Goal: Task Accomplishment & Management: Use online tool/utility

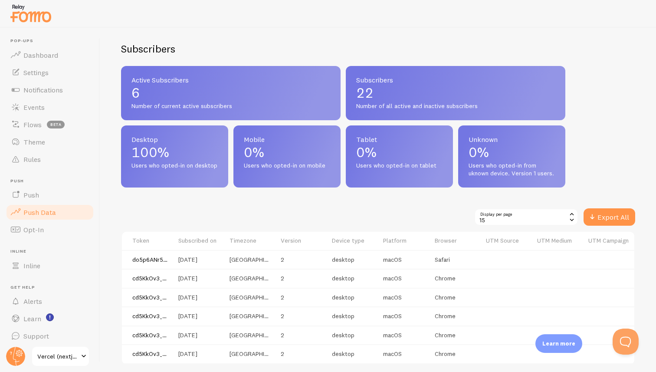
scroll to position [383, 0]
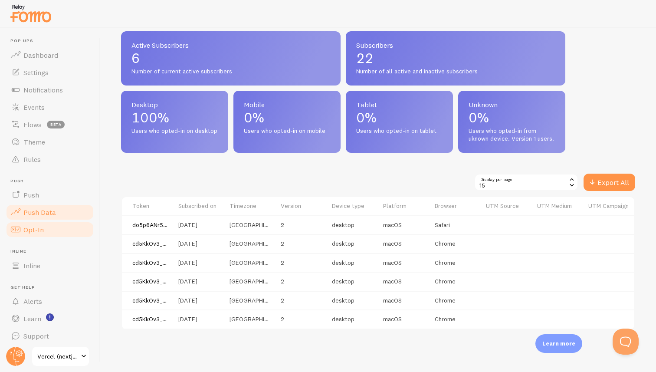
click at [25, 227] on span "Opt-In" at bounding box center [33, 229] width 20 height 9
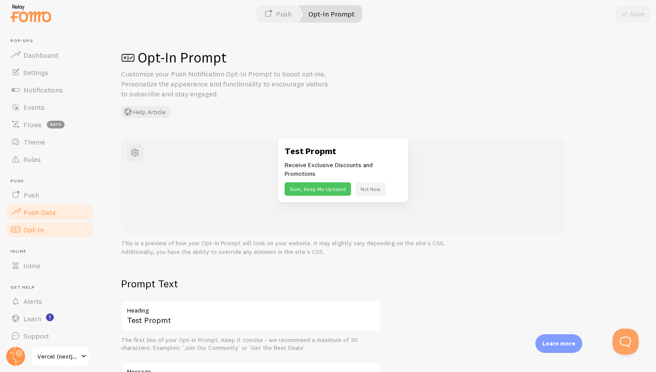
click at [40, 214] on span "Push Data" at bounding box center [39, 212] width 33 height 9
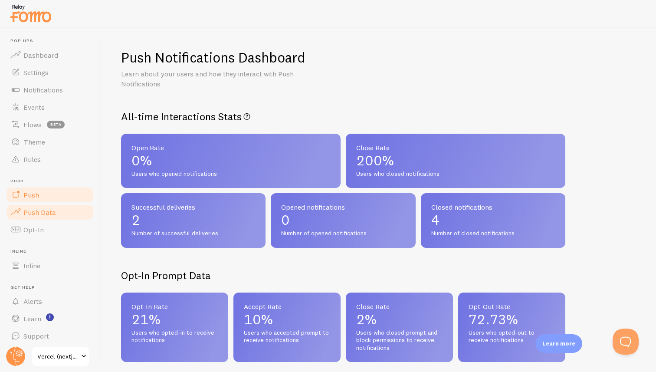
click at [30, 195] on span "Push" at bounding box center [31, 195] width 16 height 9
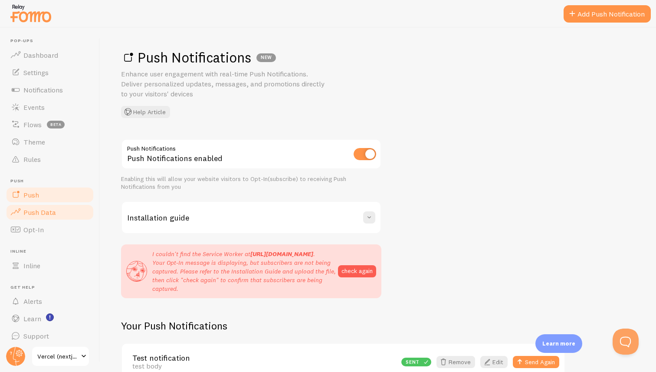
click at [46, 208] on span "Push Data" at bounding box center [39, 212] width 33 height 9
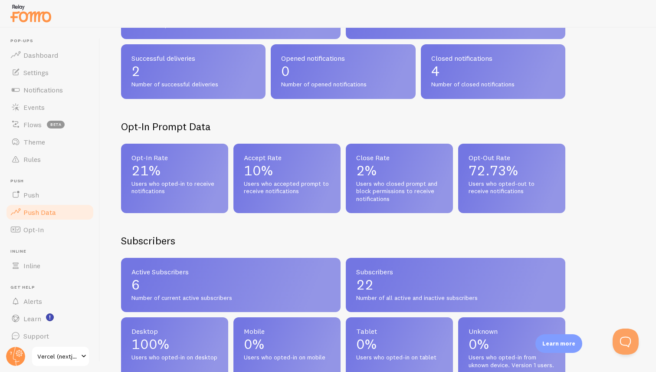
scroll to position [18, 0]
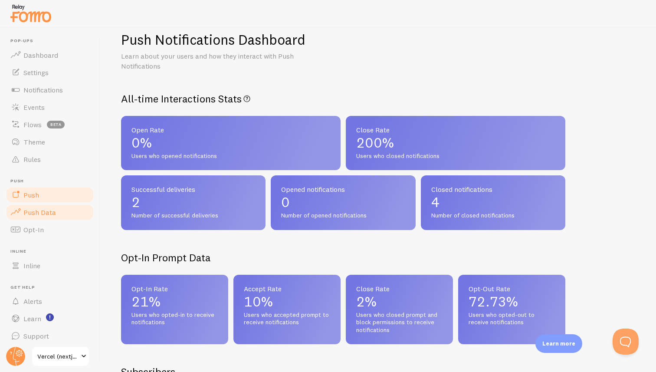
click at [33, 194] on span "Push" at bounding box center [31, 195] width 16 height 9
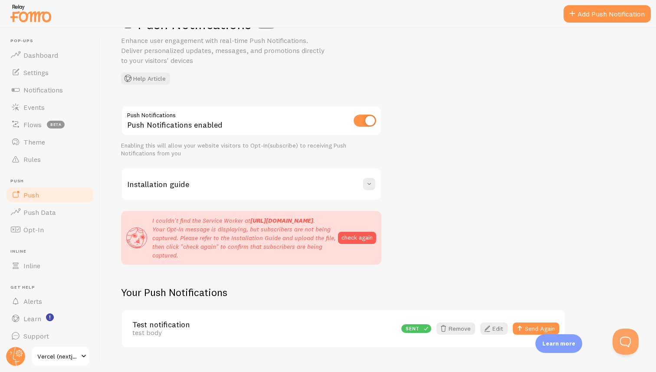
scroll to position [59, 0]
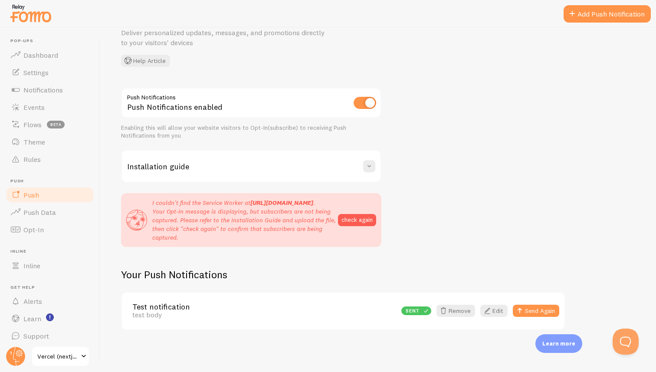
click at [219, 153] on div "Installation guide" at bounding box center [251, 166] width 259 height 31
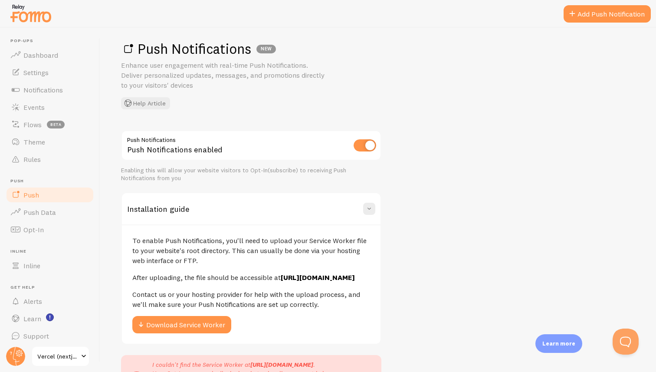
scroll to position [0, 0]
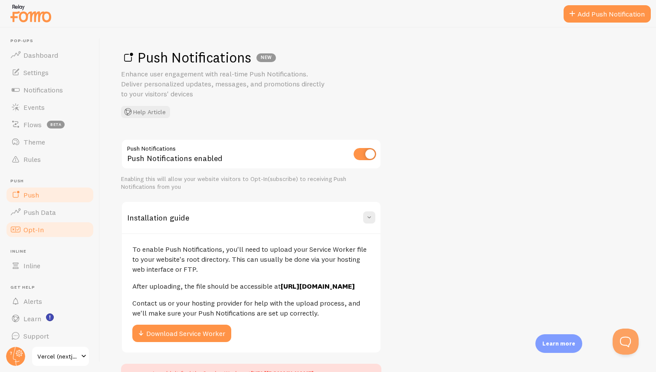
click at [51, 221] on link "Opt-In" at bounding box center [49, 229] width 89 height 17
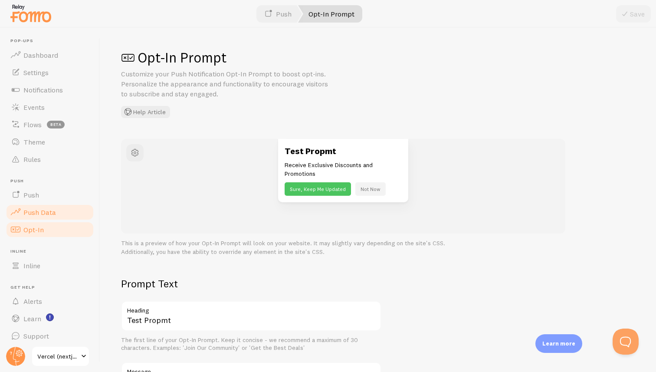
click at [29, 209] on span "Push Data" at bounding box center [39, 212] width 33 height 9
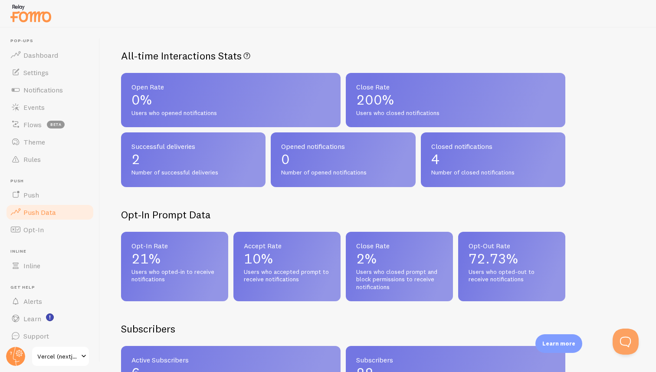
scroll to position [43, 0]
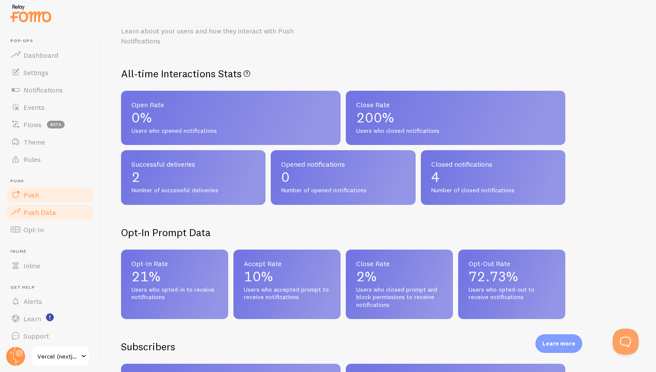
click at [29, 191] on span "Push" at bounding box center [31, 195] width 16 height 9
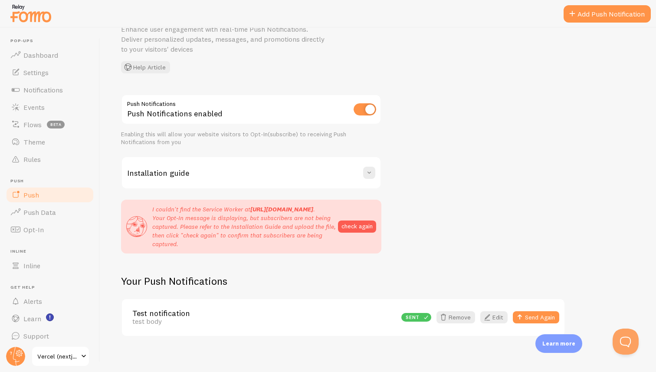
scroll to position [48, 0]
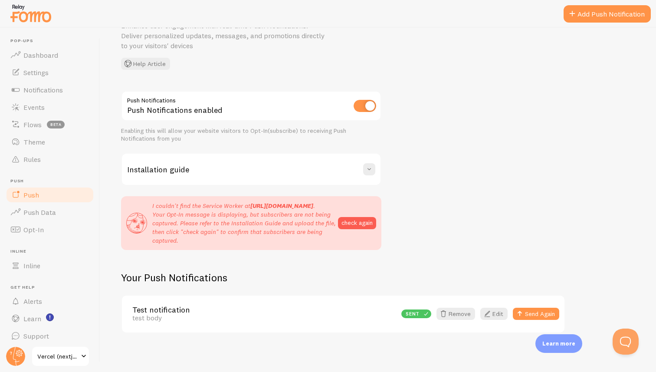
click at [162, 173] on h3 "Installation guide" at bounding box center [158, 169] width 62 height 10
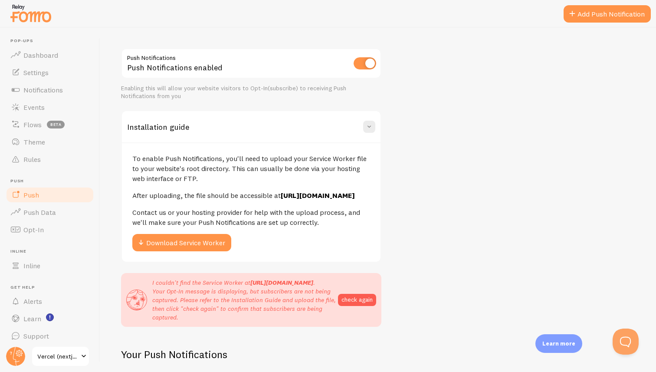
scroll to position [95, 0]
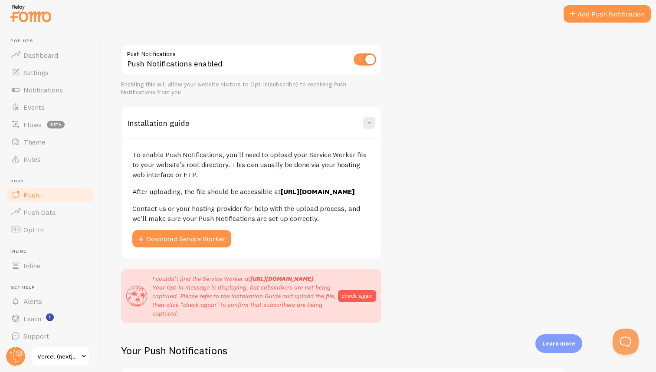
click at [281, 196] on strong "[URL][DOMAIN_NAME]" at bounding box center [318, 191] width 74 height 9
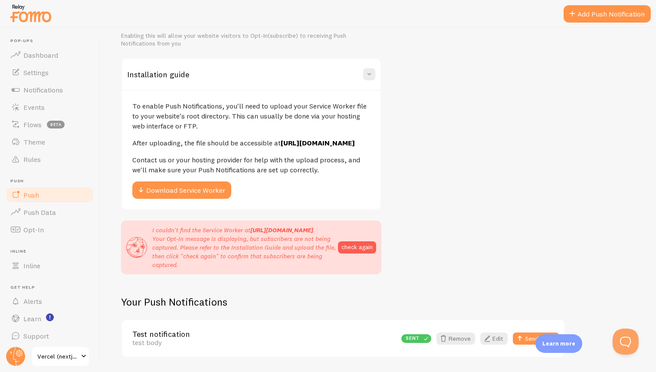
scroll to position [189, 0]
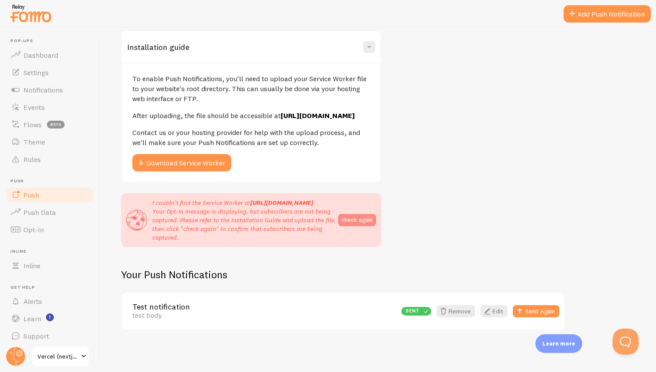
click at [354, 217] on button "check again" at bounding box center [357, 220] width 38 height 12
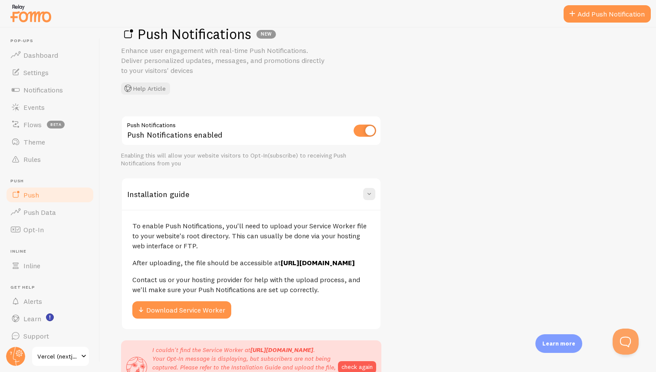
scroll to position [0, 0]
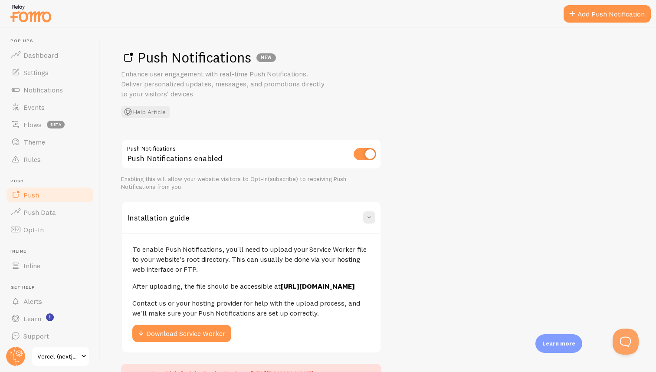
click at [367, 154] on input "checkbox" at bounding box center [365, 154] width 23 height 12
checkbox input "false"
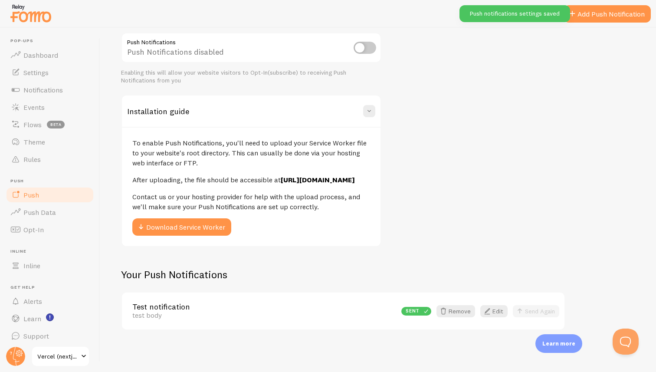
scroll to position [116, 0]
click at [50, 211] on span "Push Data" at bounding box center [39, 212] width 33 height 9
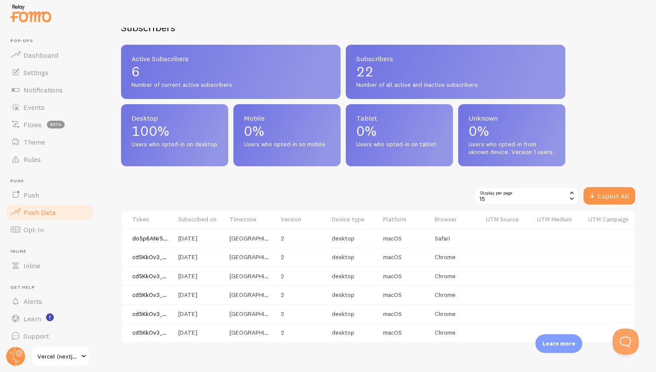
scroll to position [383, 0]
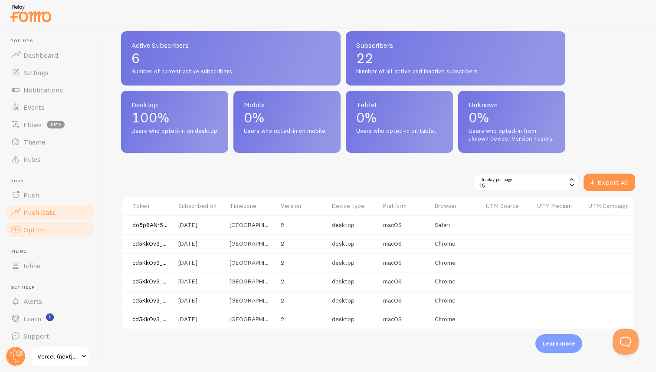
click at [51, 222] on link "Opt-In" at bounding box center [49, 229] width 89 height 17
